Goal: Navigation & Orientation: Understand site structure

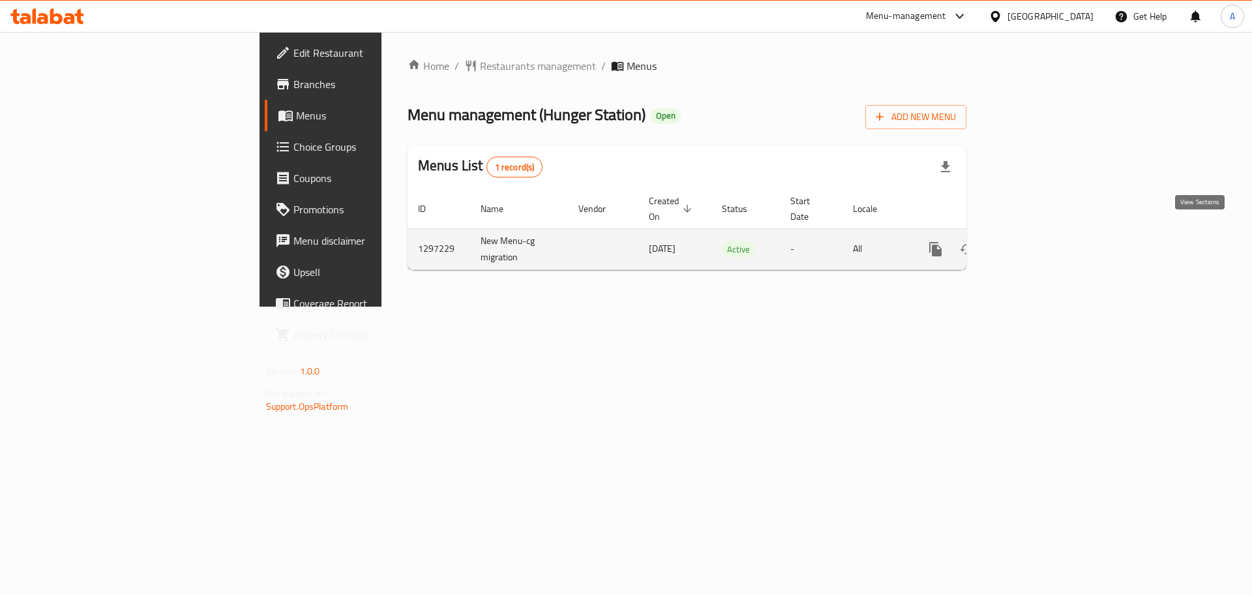
click at [1038, 241] on icon "enhanced table" at bounding box center [1030, 249] width 16 height 16
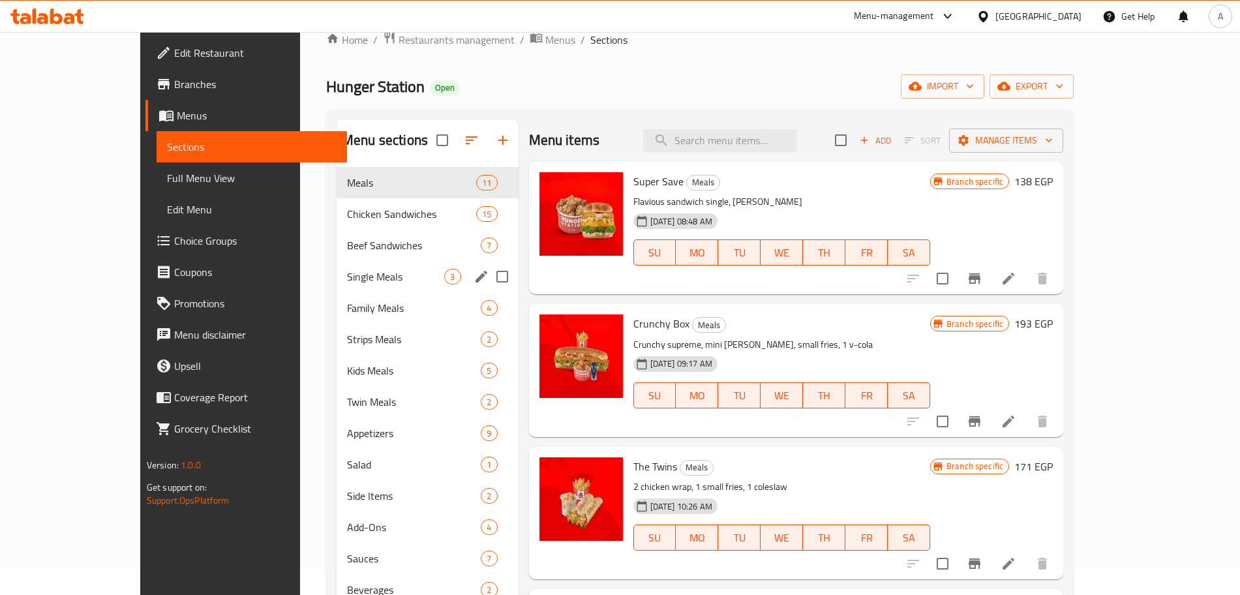
scroll to position [23, 0]
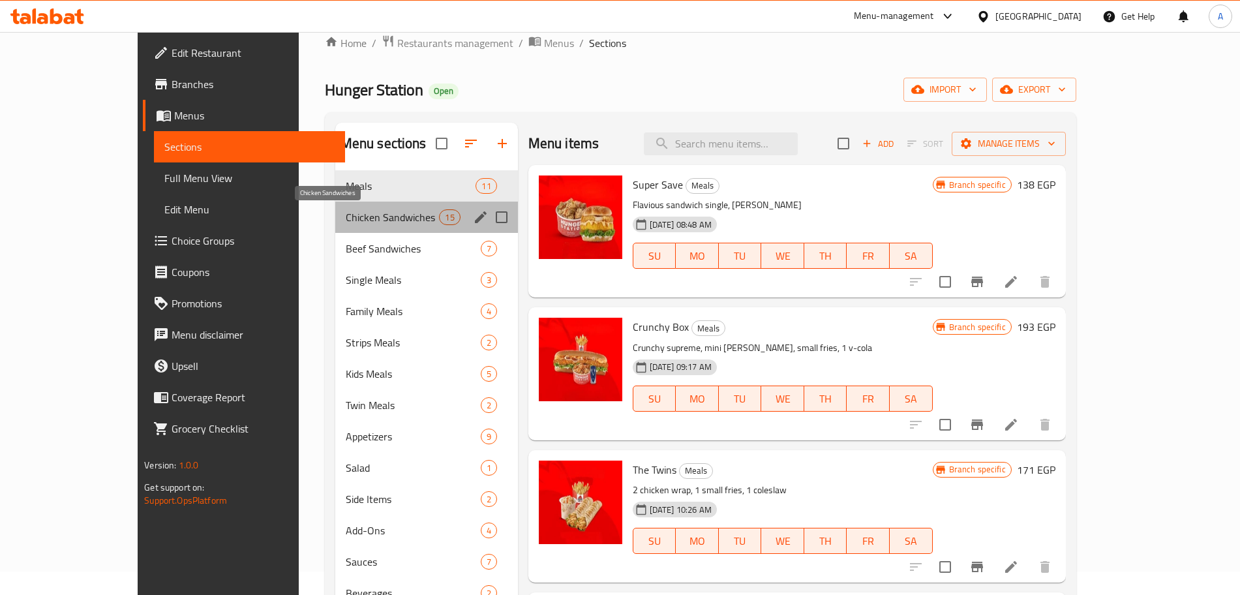
click at [346, 220] on span "Chicken Sandwiches" at bounding box center [393, 217] width 94 height 16
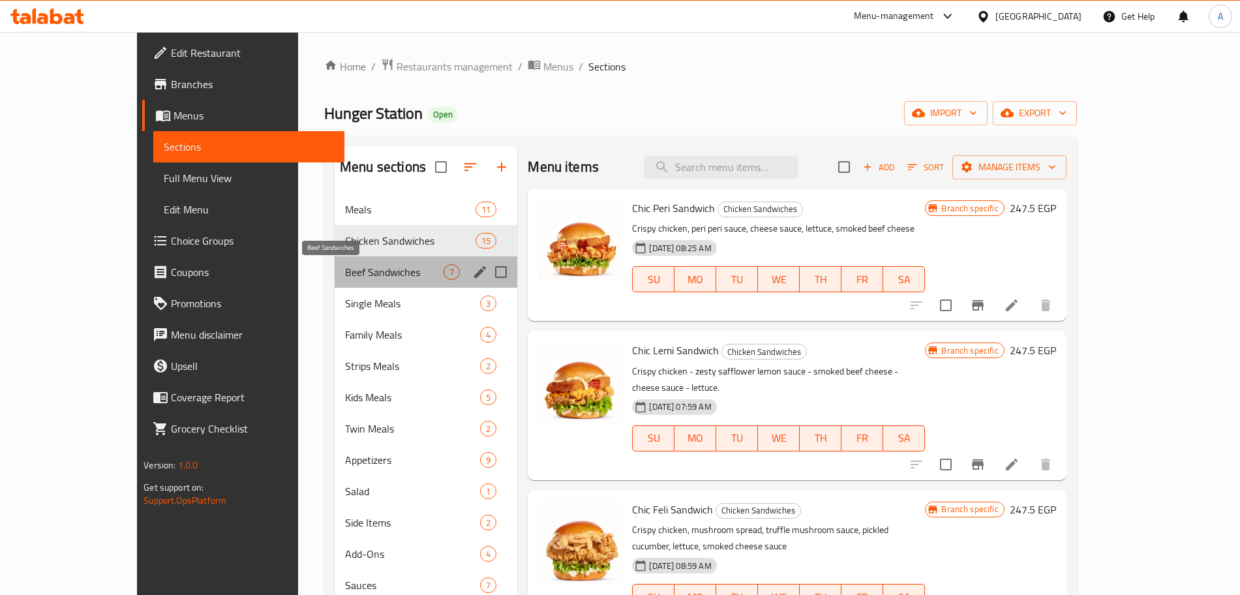
click at [367, 265] on span "Beef Sandwiches" at bounding box center [394, 272] width 98 height 16
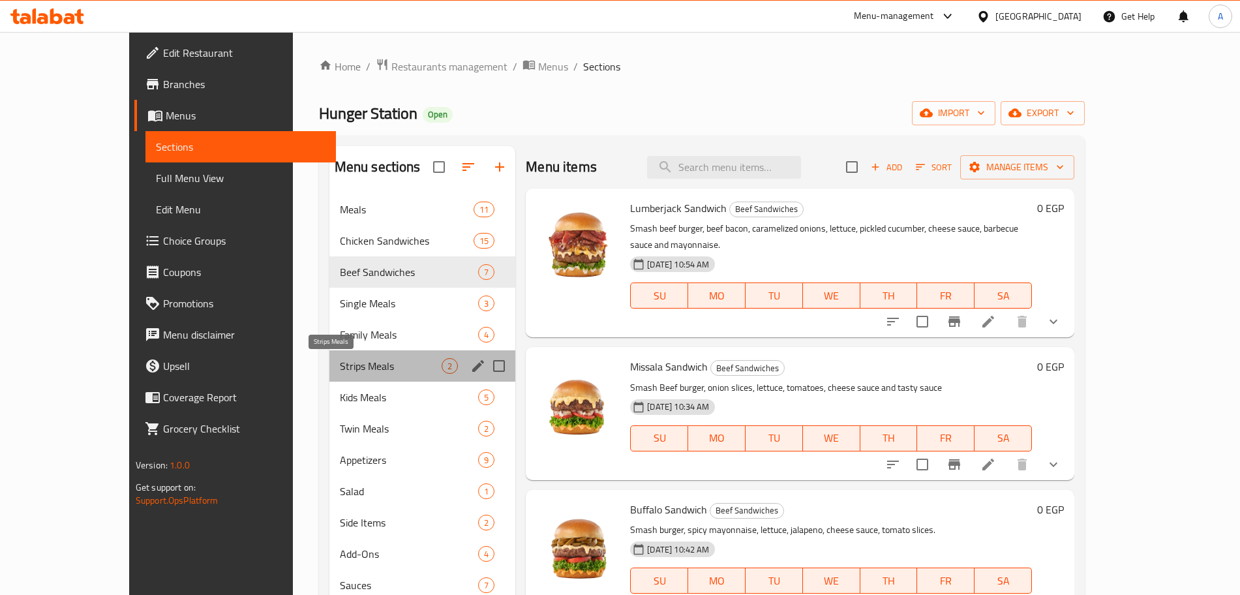
click at [340, 363] on span "Strips Meals" at bounding box center [391, 366] width 102 height 16
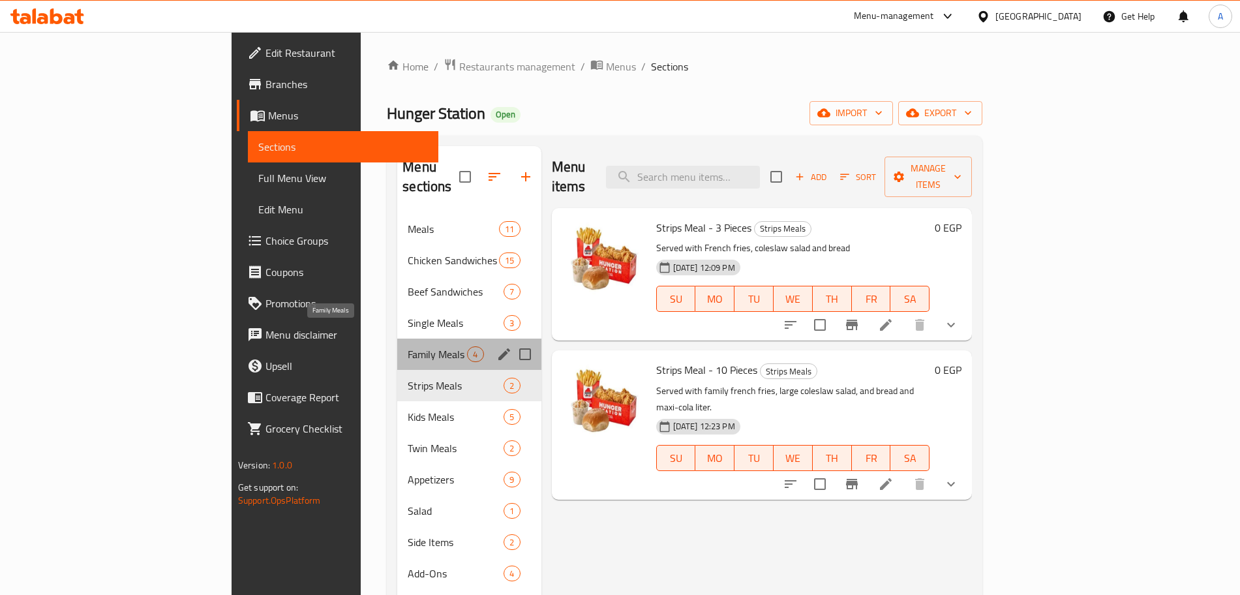
click at [408, 346] on span "Family Meals" at bounding box center [437, 354] width 59 height 16
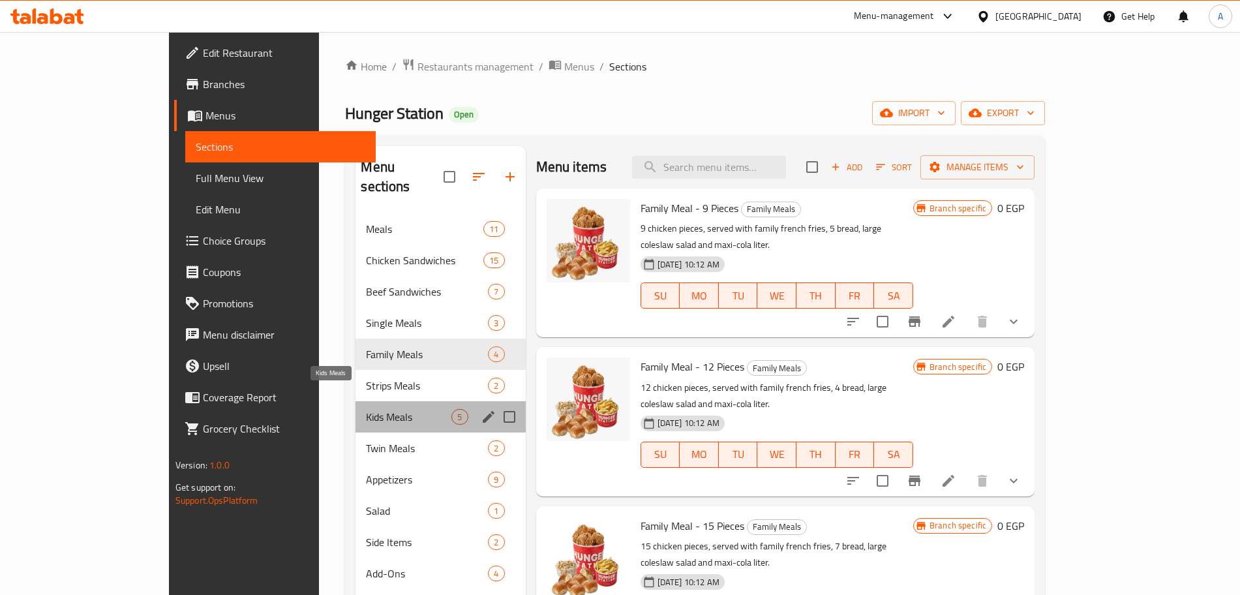
click at [366, 409] on span "Kids Meals" at bounding box center [408, 417] width 85 height 16
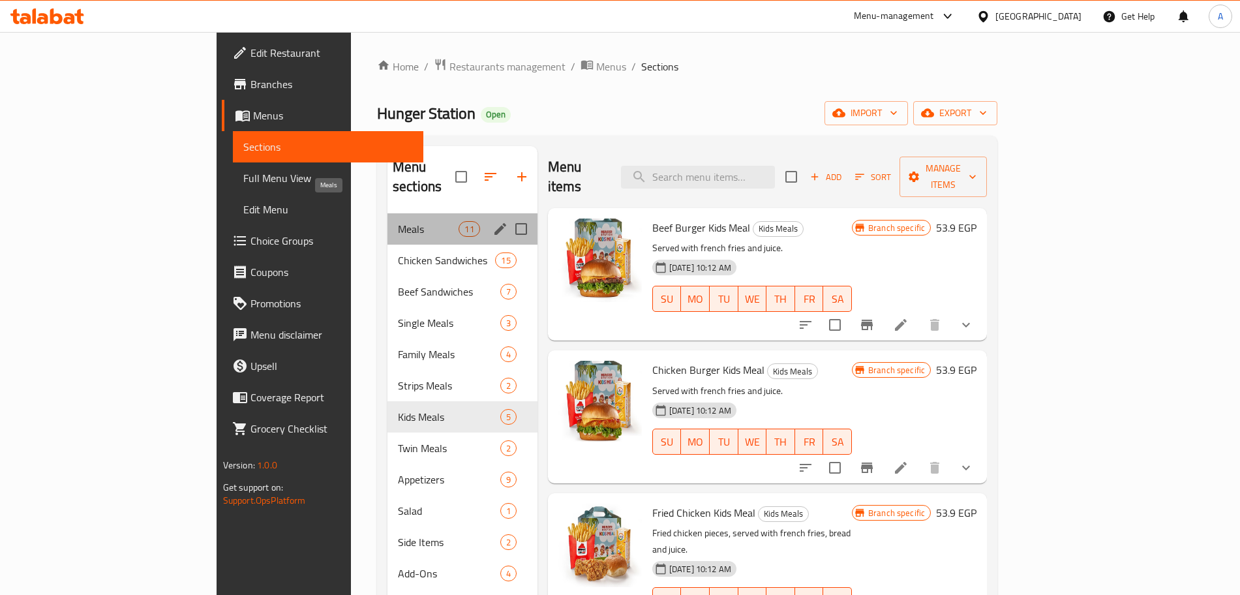
click at [398, 221] on span "Meals" at bounding box center [428, 229] width 61 height 16
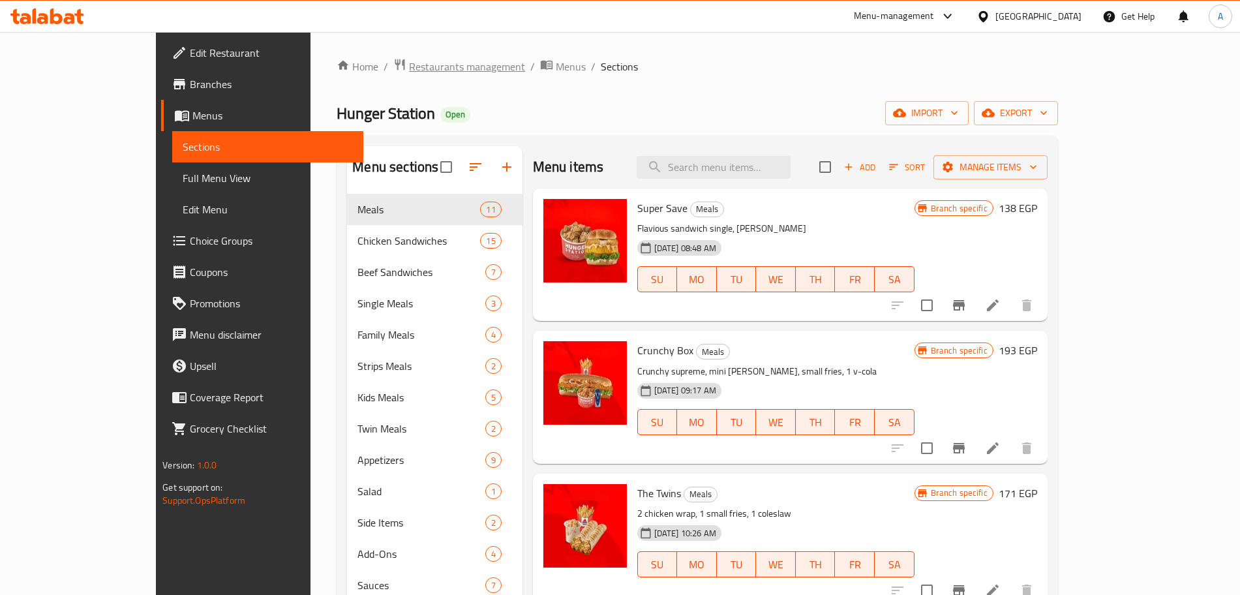
click at [409, 66] on span "Restaurants management" at bounding box center [467, 67] width 116 height 16
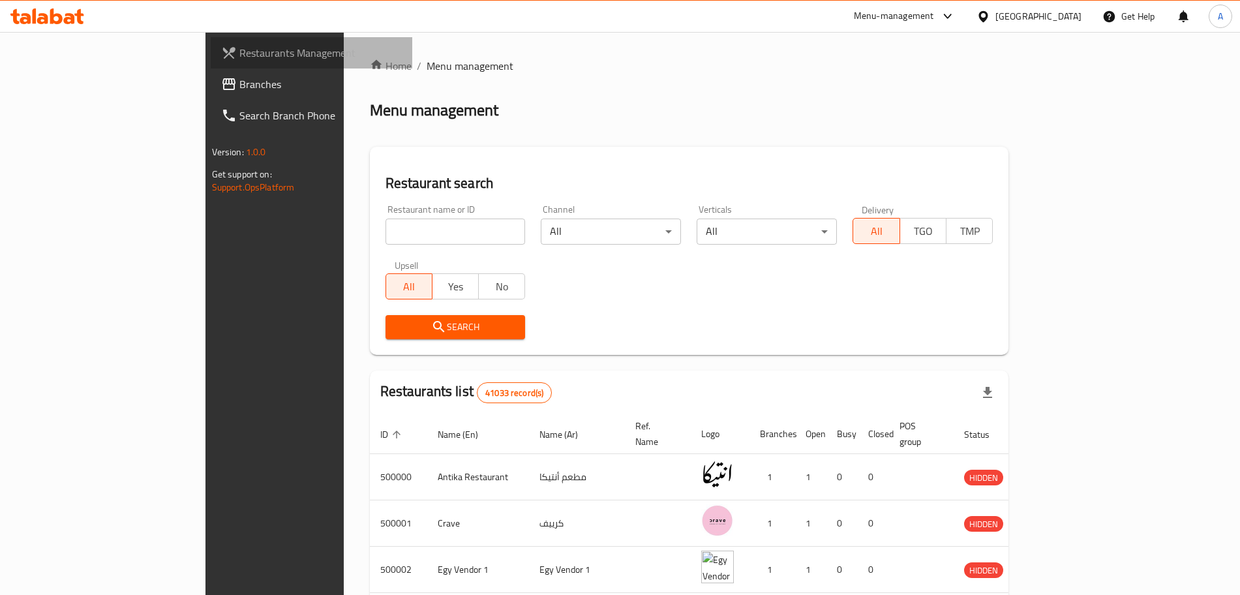
click at [239, 56] on span "Restaurants Management" at bounding box center [320, 53] width 162 height 16
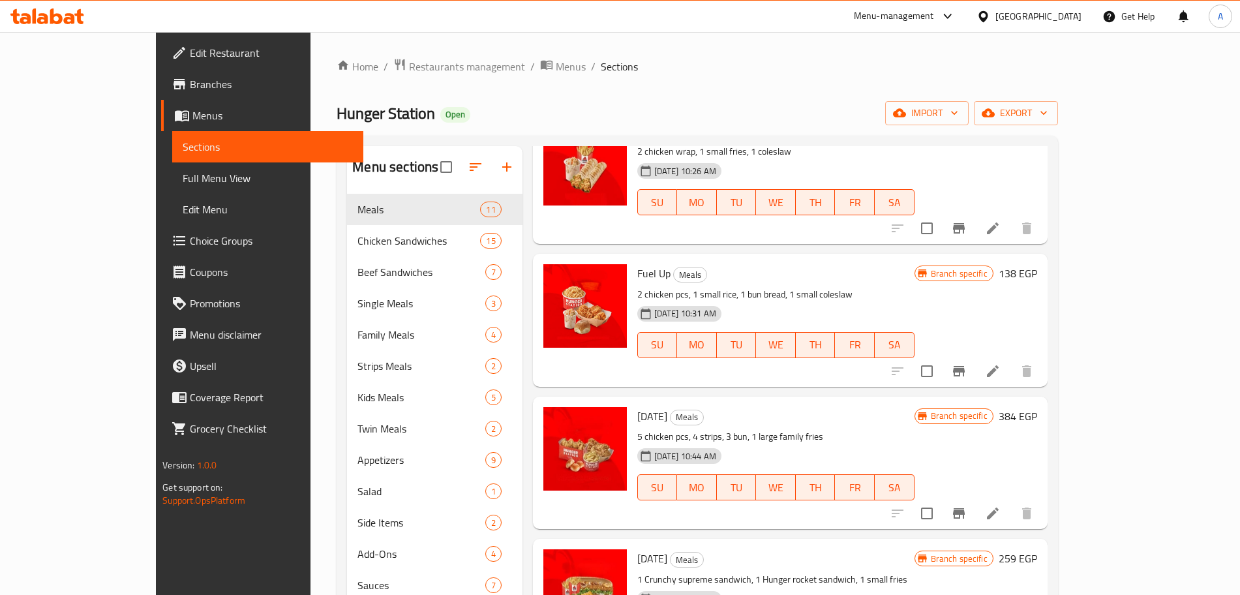
scroll to position [363, 0]
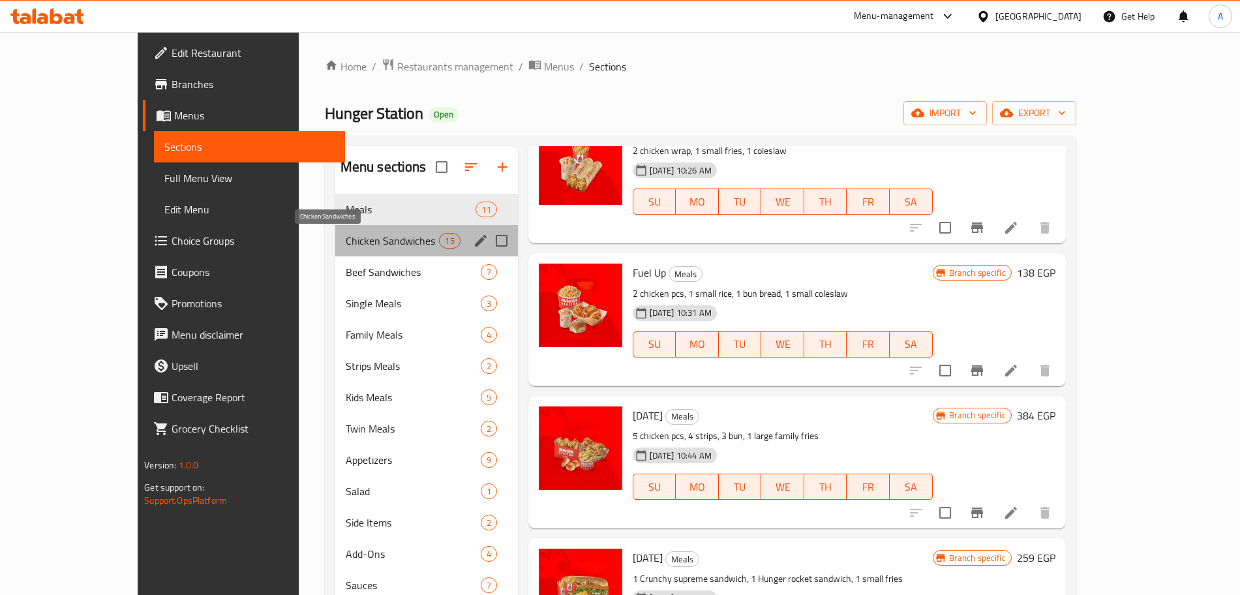
click at [357, 245] on span "Chicken Sandwiches" at bounding box center [393, 241] width 94 height 16
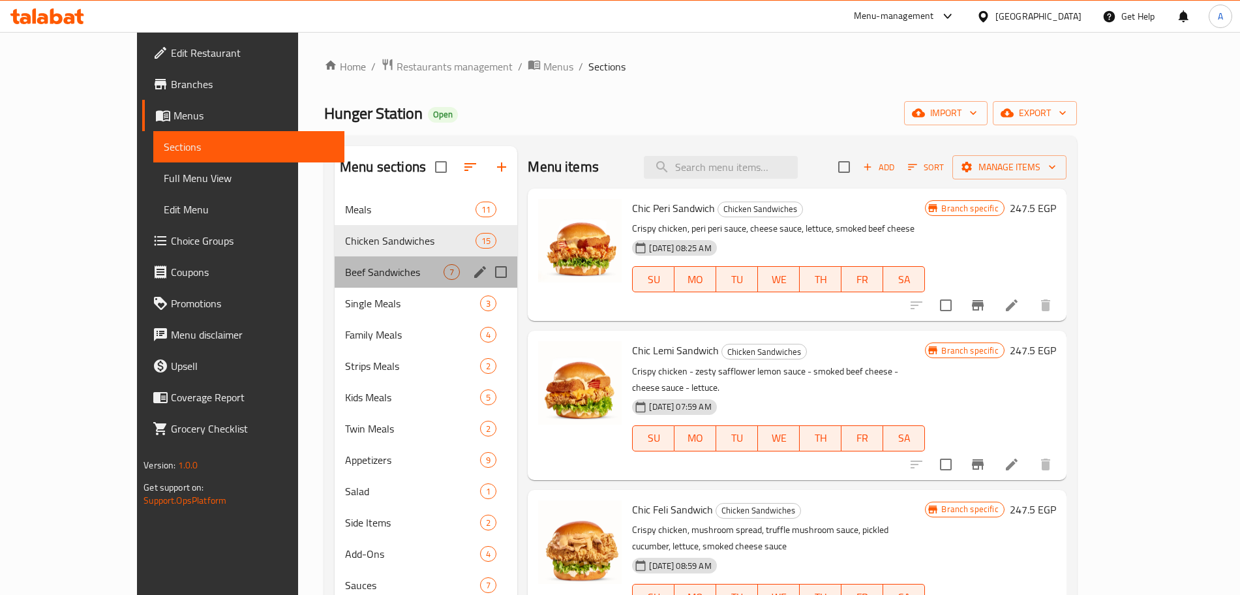
click at [375, 262] on div "Beef Sandwiches 7" at bounding box center [426, 271] width 183 height 31
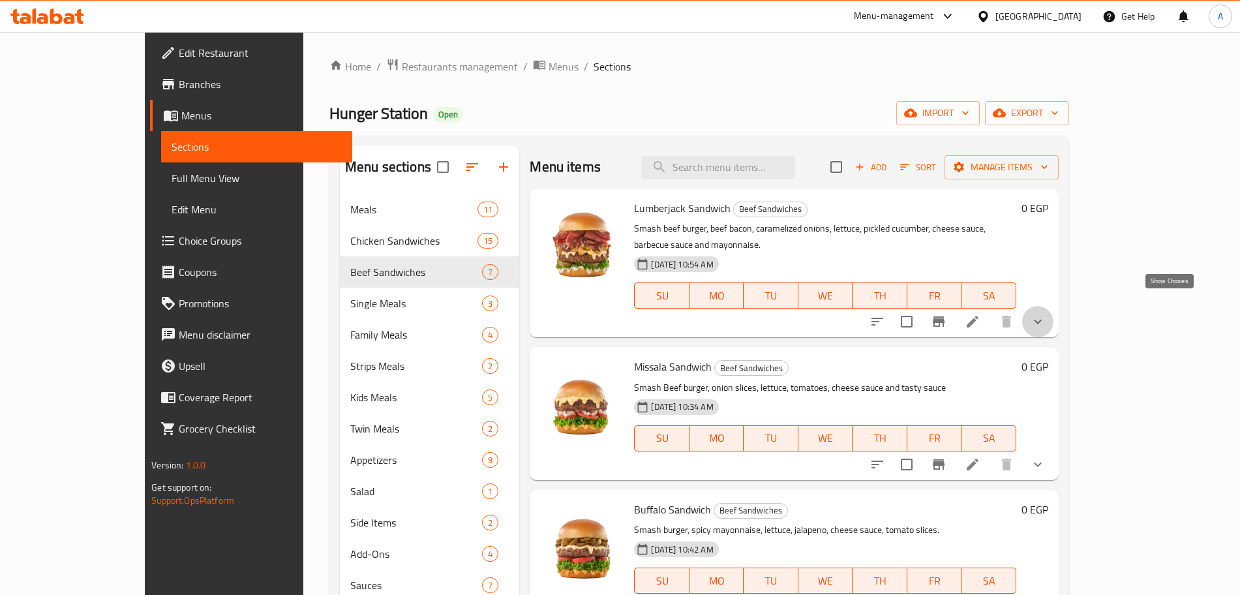
click at [1045, 314] on icon "show more" at bounding box center [1038, 322] width 16 height 16
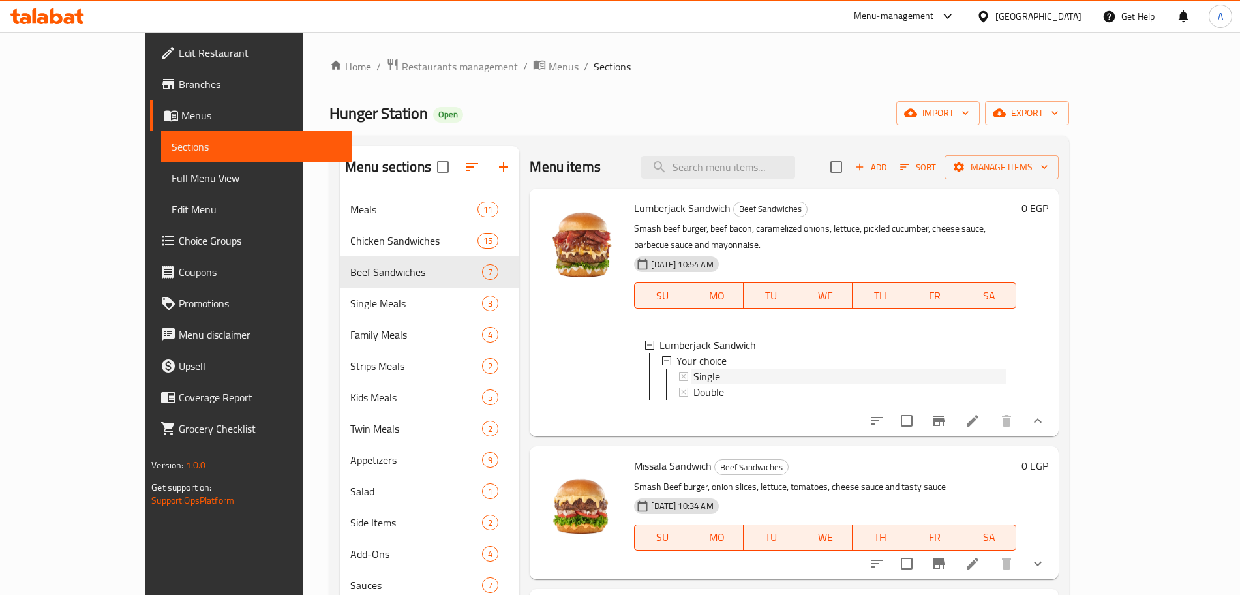
click at [737, 368] on div "Single" at bounding box center [849, 376] width 312 height 16
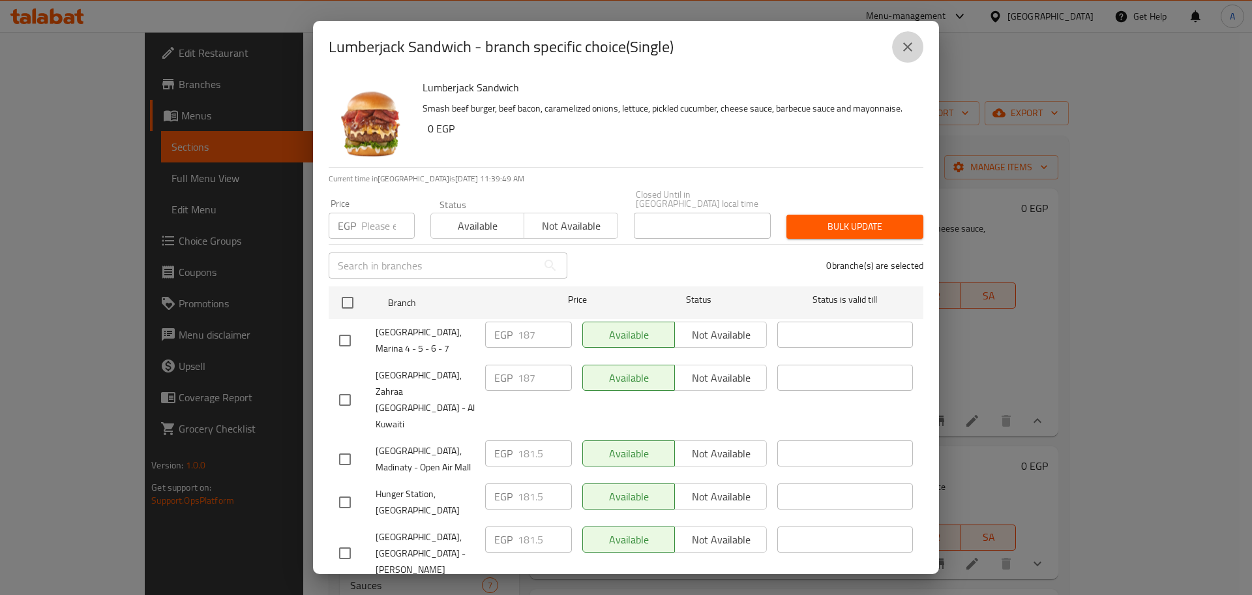
click at [911, 46] on icon "close" at bounding box center [908, 47] width 16 height 16
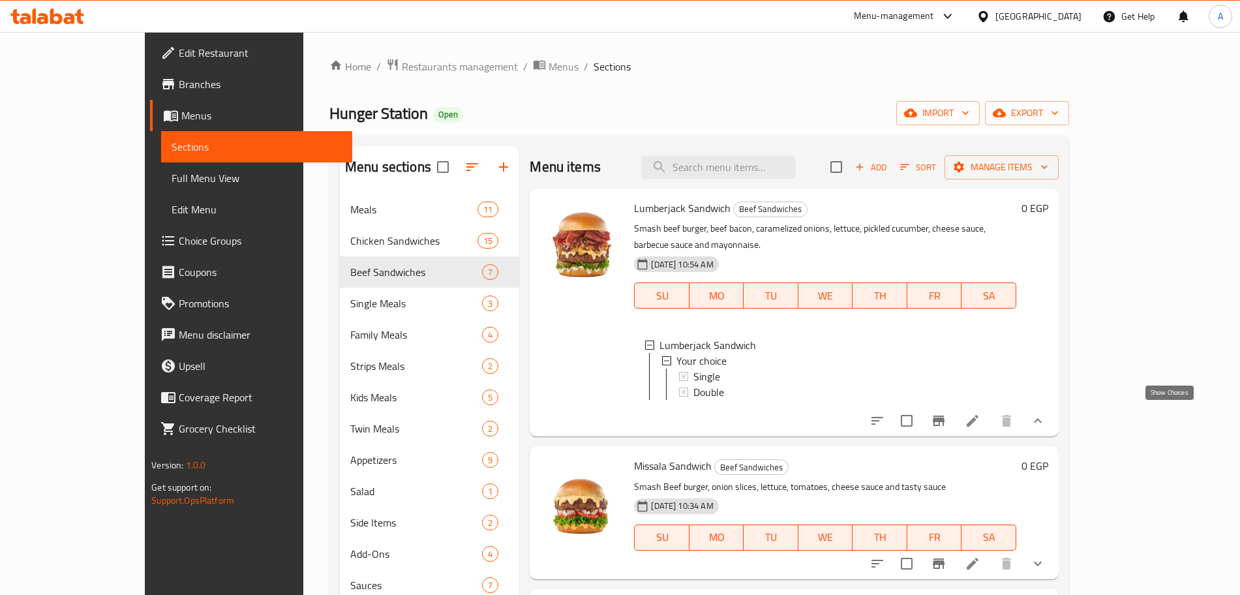
click at [1045, 414] on icon "show more" at bounding box center [1038, 421] width 16 height 16
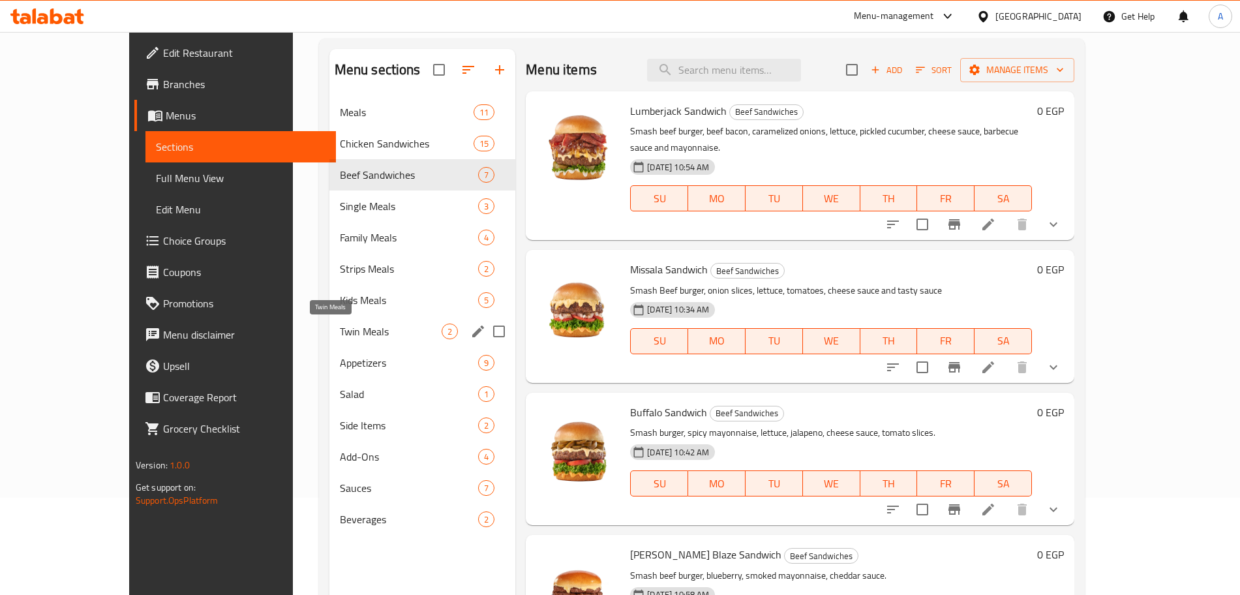
scroll to position [98, 0]
click at [345, 237] on span "Family Meals" at bounding box center [391, 237] width 102 height 16
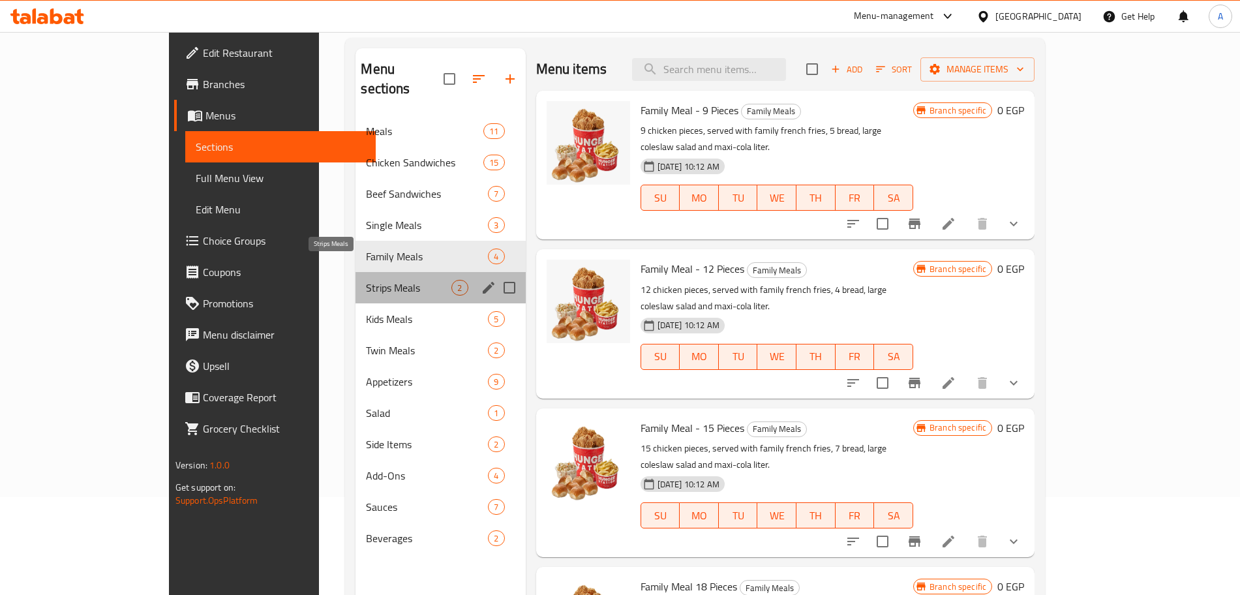
click at [366, 280] on span "Strips Meals" at bounding box center [408, 288] width 85 height 16
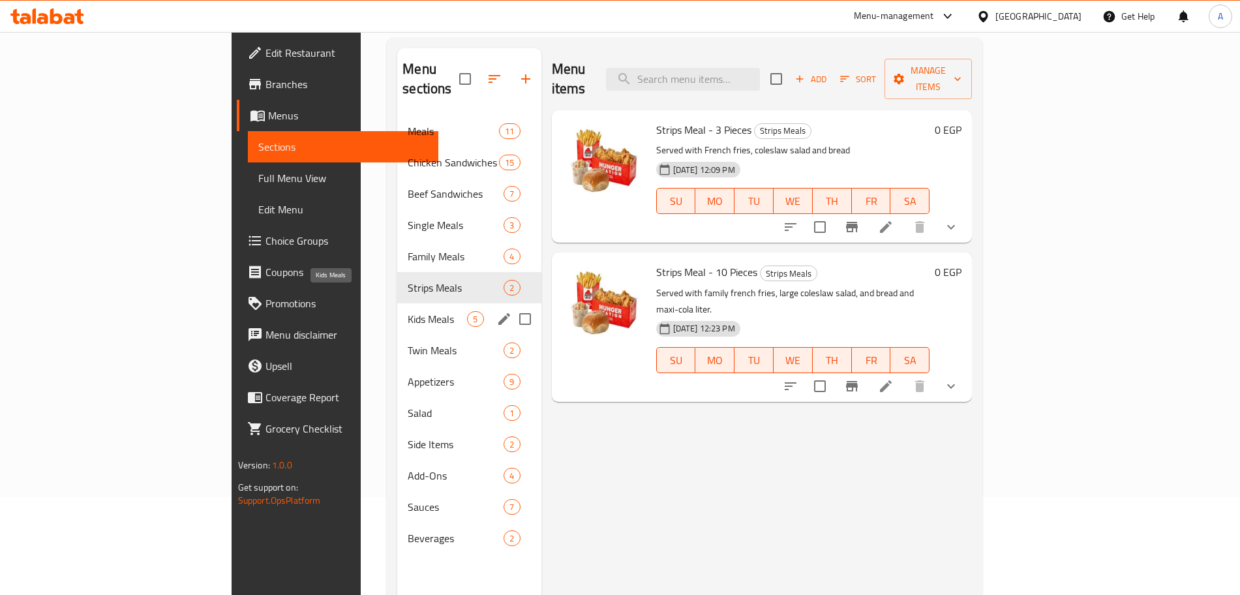
click at [408, 311] on span "Kids Meals" at bounding box center [437, 319] width 59 height 16
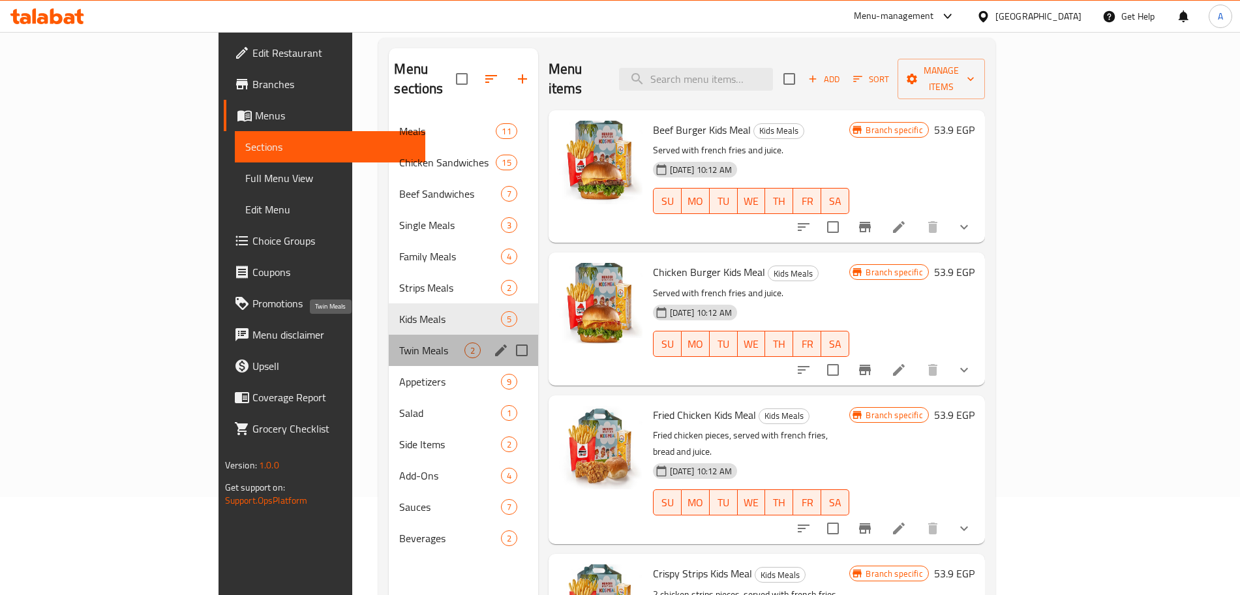
click at [399, 342] on span "Twin Meals" at bounding box center [431, 350] width 65 height 16
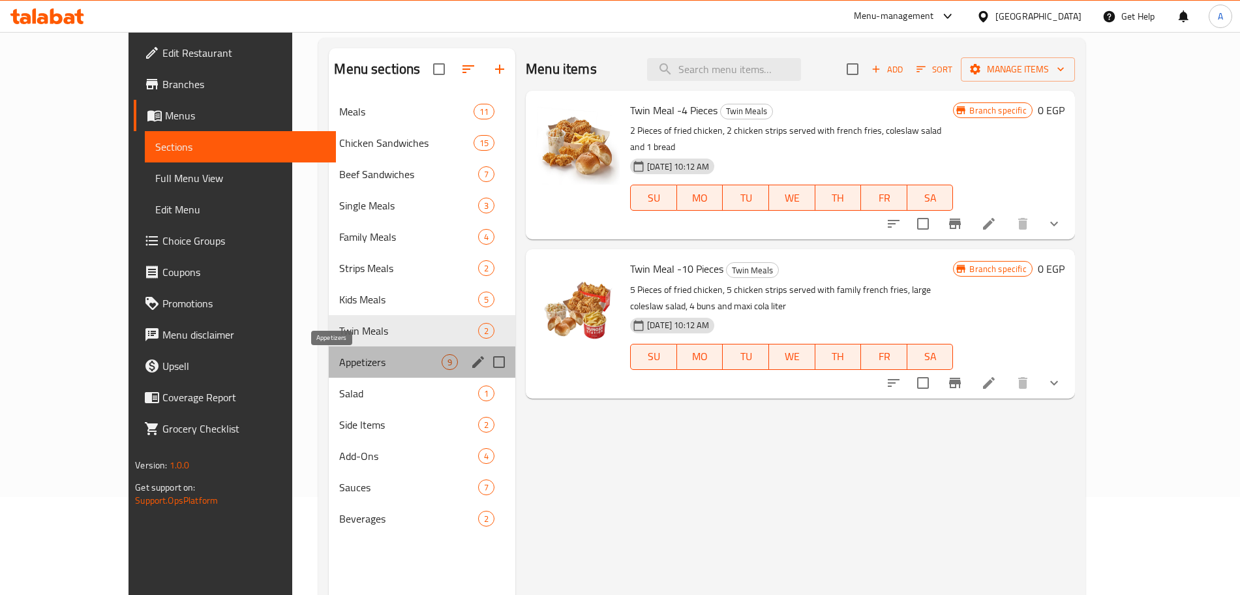
click at [339, 356] on span "Appetizers" at bounding box center [390, 362] width 102 height 16
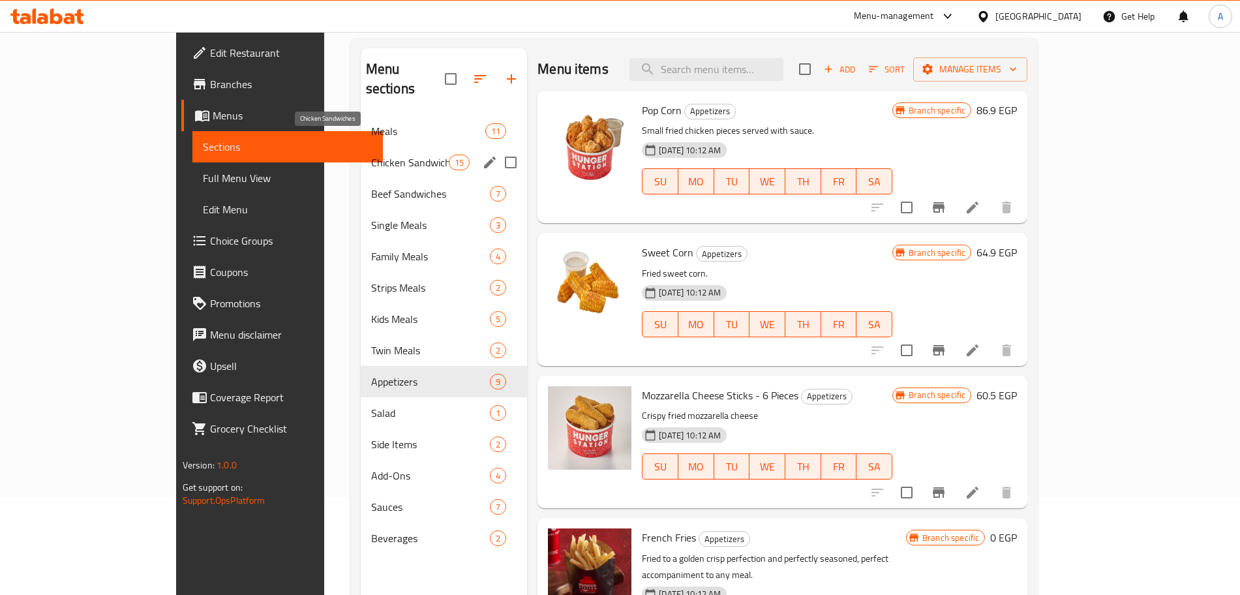
click at [371, 155] on span "Chicken Sandwiches" at bounding box center [410, 163] width 78 height 16
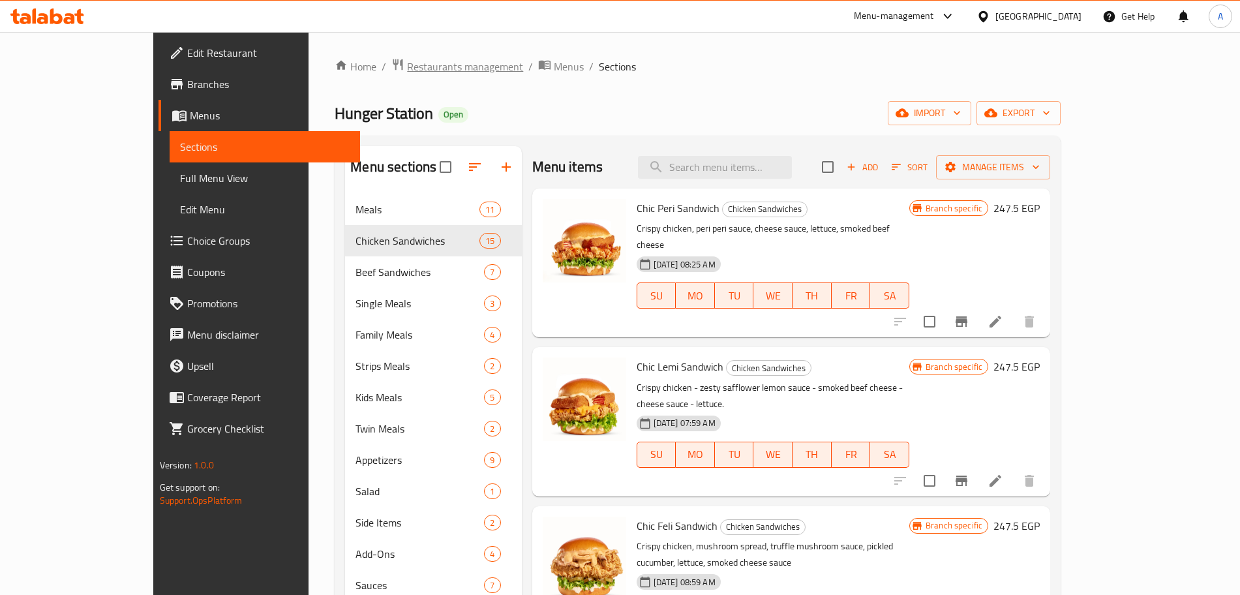
click at [407, 74] on span "Restaurants management" at bounding box center [465, 67] width 116 height 16
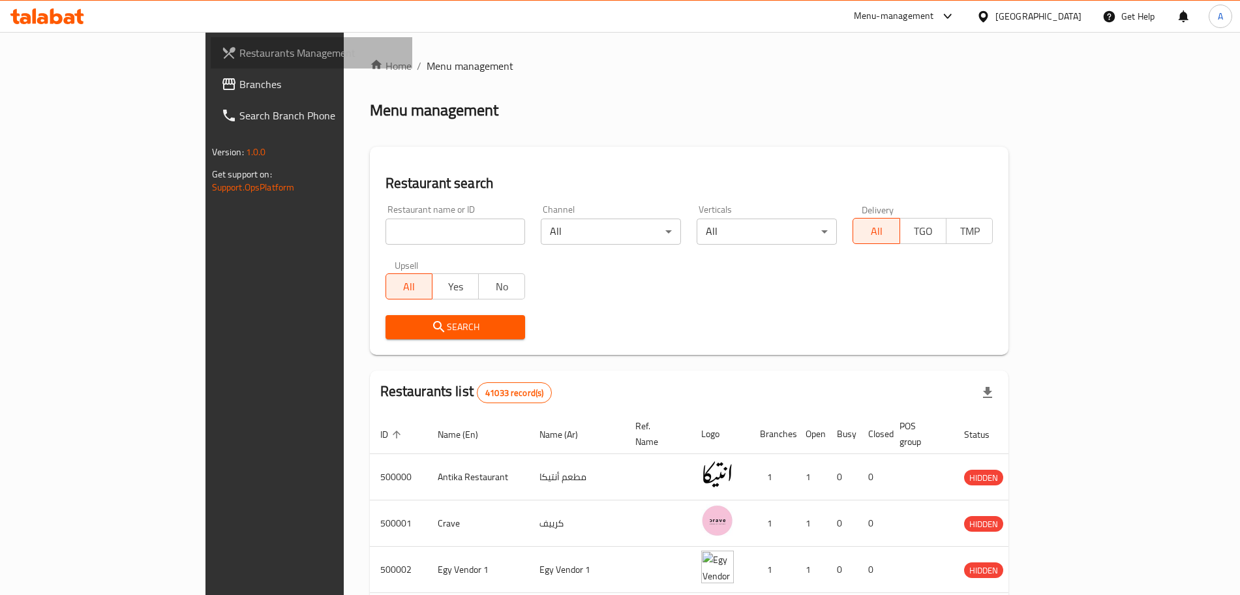
click at [239, 50] on span "Restaurants Management" at bounding box center [320, 53] width 162 height 16
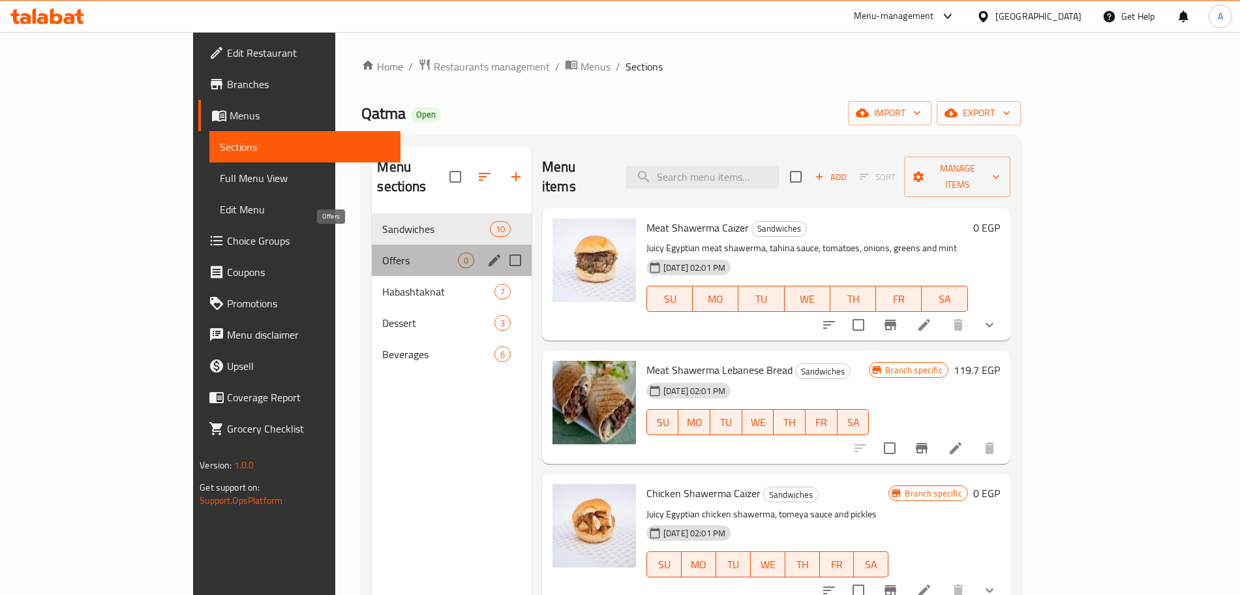
click at [382, 252] on span "Offers" at bounding box center [419, 260] width 75 height 16
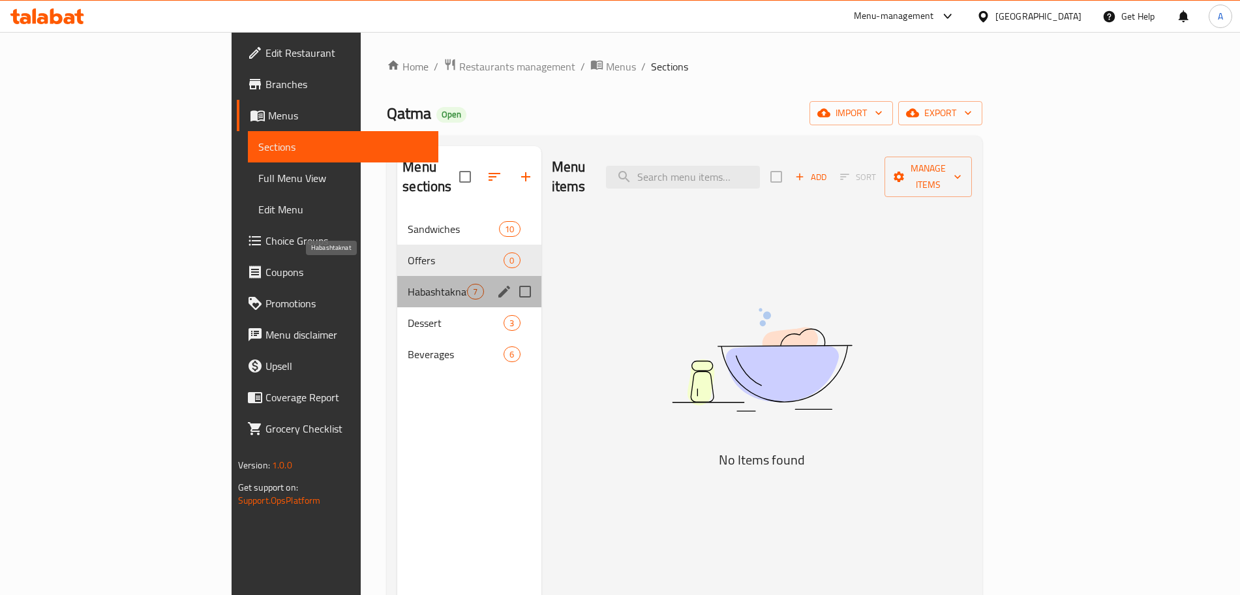
click at [408, 284] on span "Habashtaknat" at bounding box center [437, 292] width 59 height 16
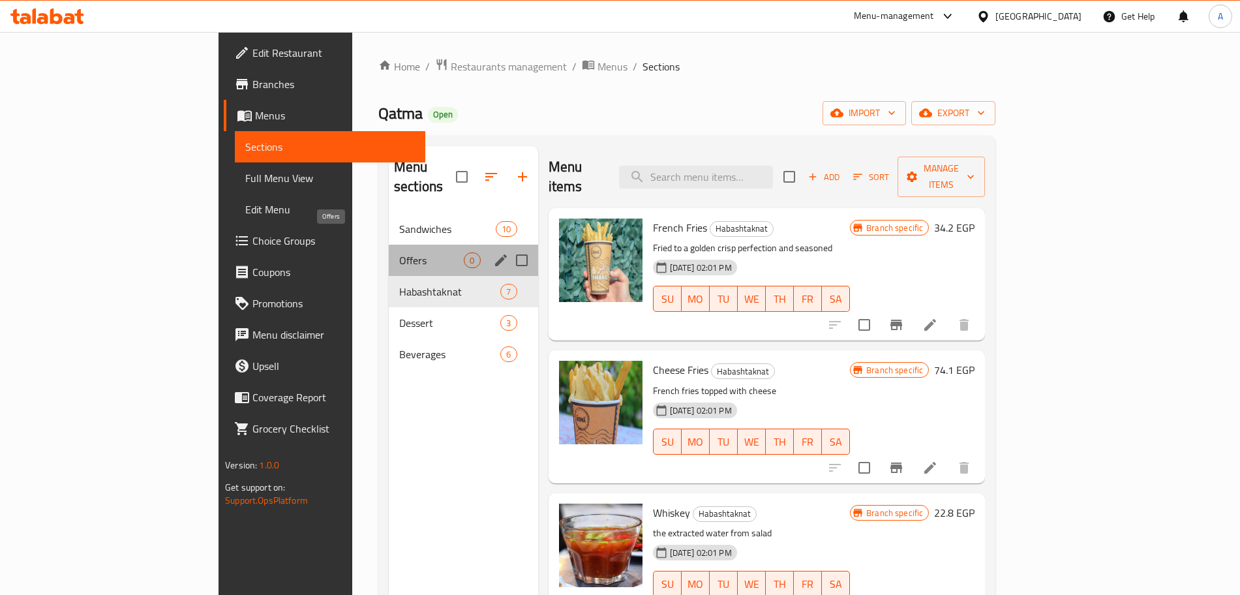
click at [399, 252] on span "Offers" at bounding box center [431, 260] width 65 height 16
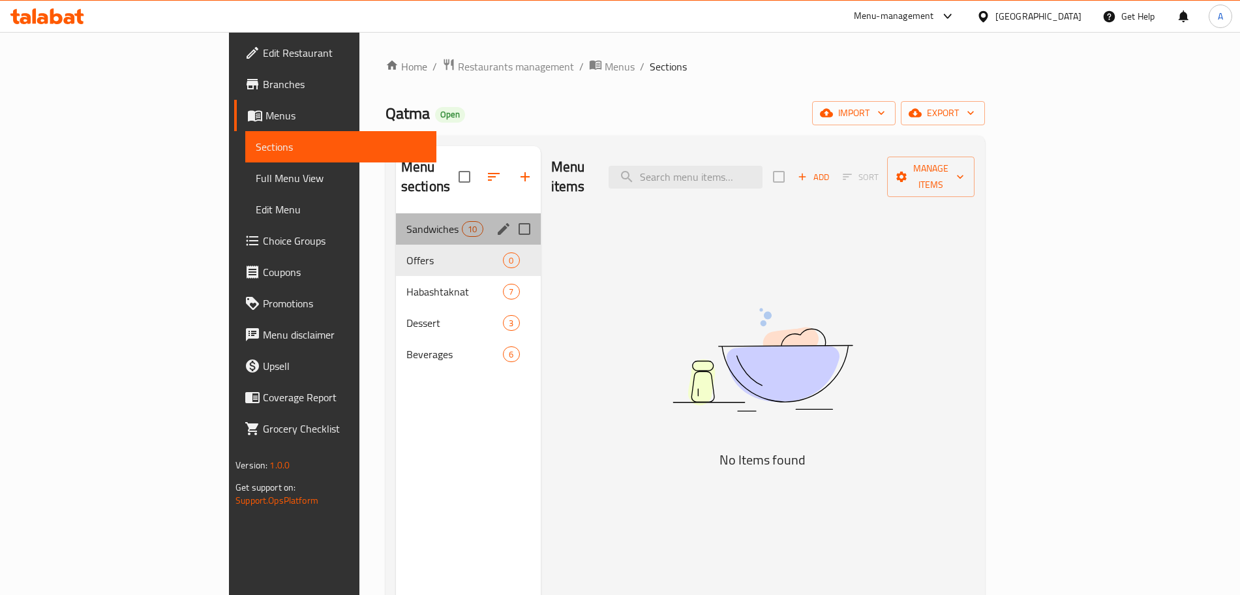
click at [396, 213] on div "Sandwiches 10" at bounding box center [468, 228] width 145 height 31
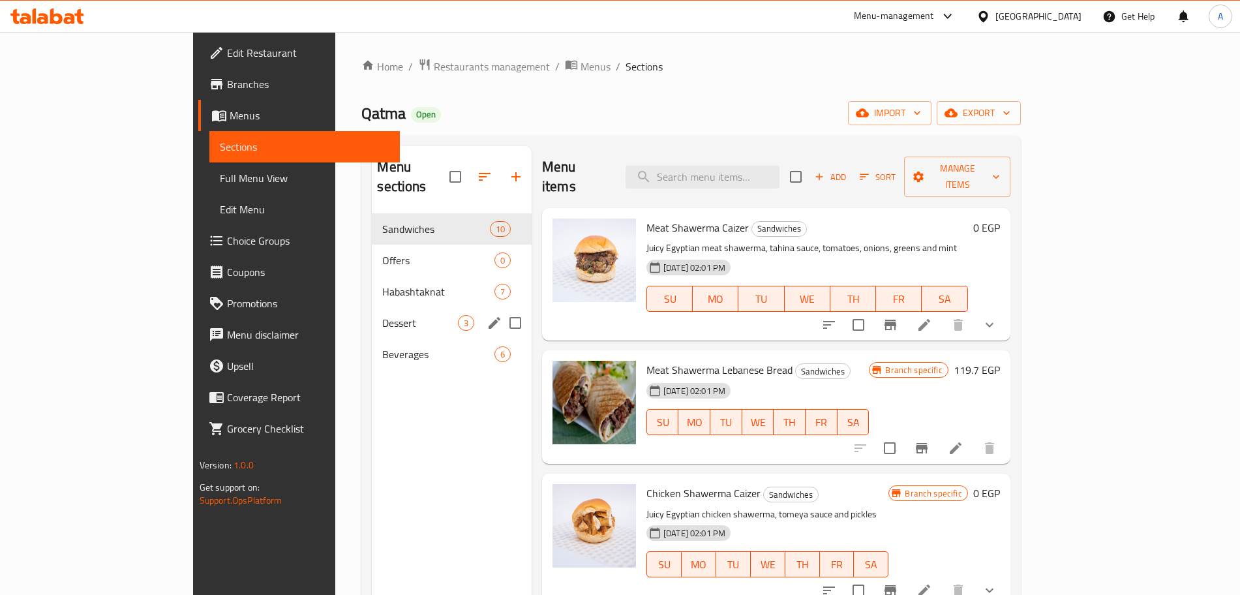
scroll to position [1, 0]
click at [382, 252] on span "Offers" at bounding box center [419, 260] width 75 height 16
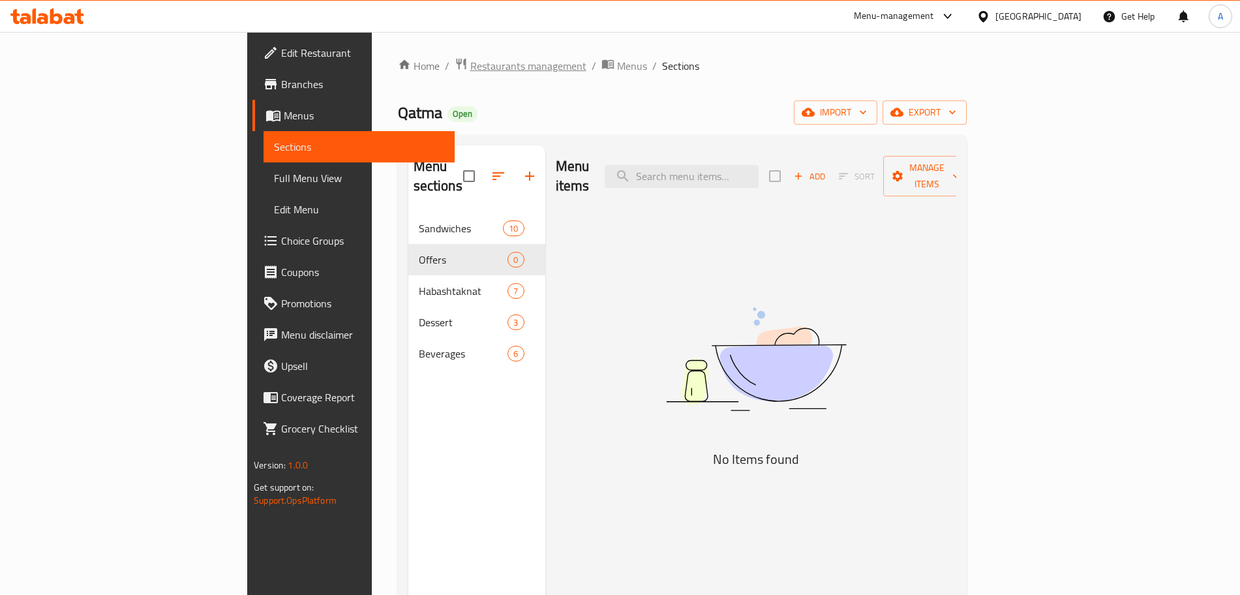
click at [470, 69] on span "Restaurants management" at bounding box center [528, 66] width 116 height 16
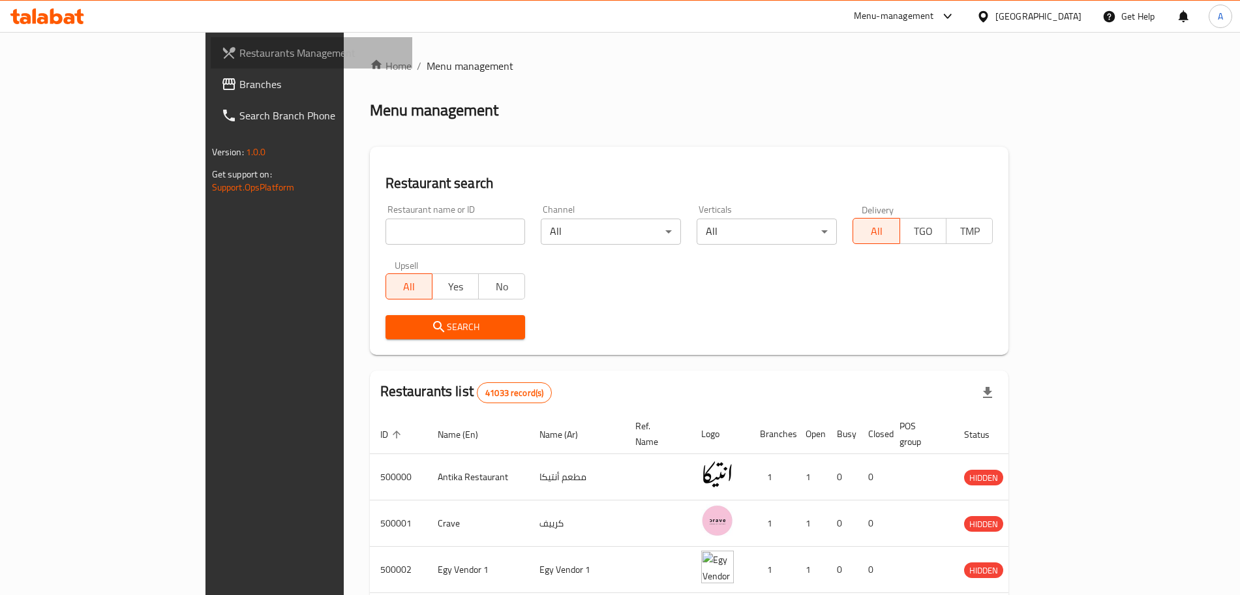
click at [239, 46] on span "Restaurants Management" at bounding box center [320, 53] width 162 height 16
